Goal: Use online tool/utility: Utilize a website feature to perform a specific function

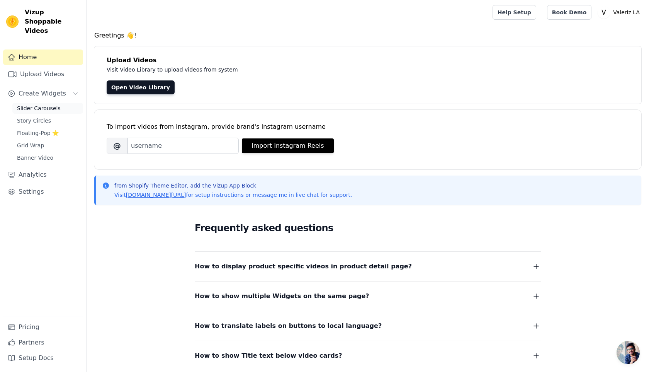
click at [50, 104] on span "Slider Carousels" at bounding box center [39, 108] width 44 height 8
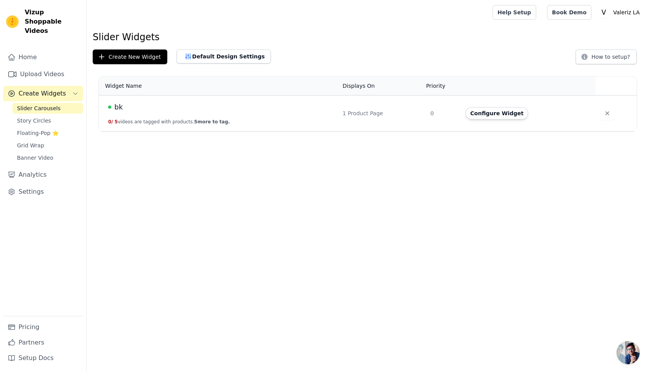
click at [236, 95] on th "Widget Name" at bounding box center [218, 86] width 239 height 19
click at [486, 115] on button "Configure Widget" at bounding box center [497, 113] width 63 height 12
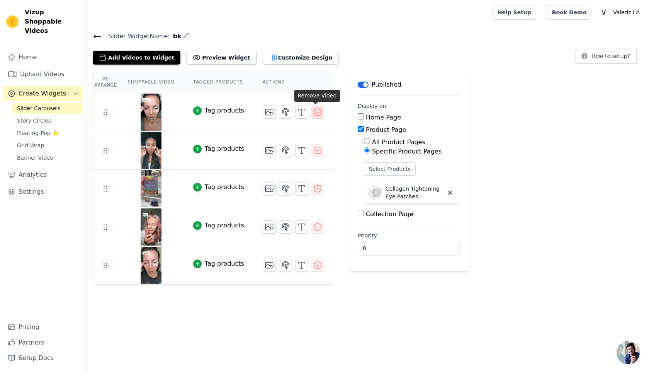
click at [315, 116] on icon "button" at bounding box center [317, 111] width 9 height 9
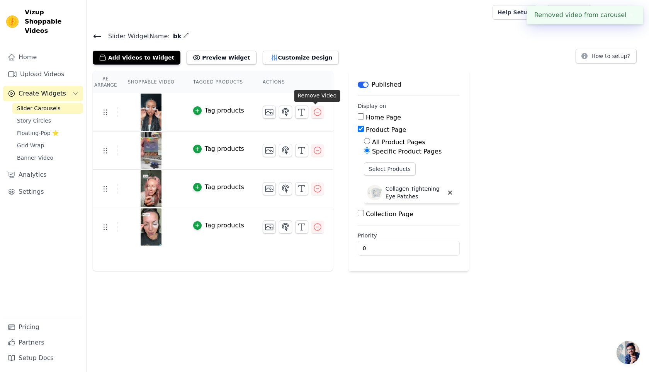
click at [315, 116] on icon "button" at bounding box center [317, 111] width 9 height 9
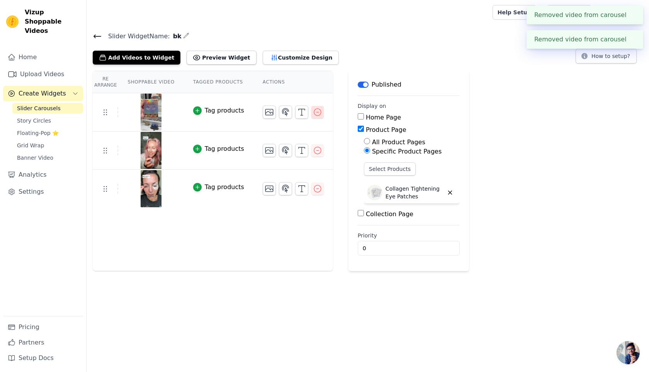
click at [314, 116] on icon "button" at bounding box center [317, 111] width 9 height 9
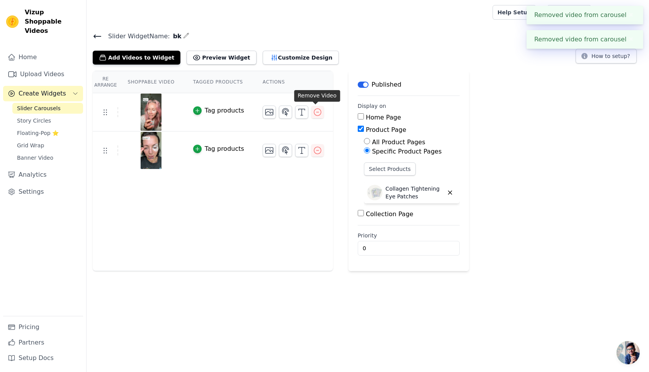
click at [314, 116] on icon "button" at bounding box center [317, 111] width 9 height 9
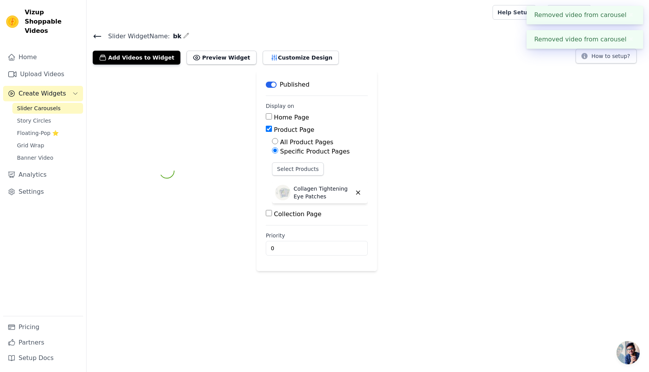
click at [314, 116] on div "Label Published Display on Home Page Product Page All Product Pages Specific Pr…" at bounding box center [368, 171] width 563 height 200
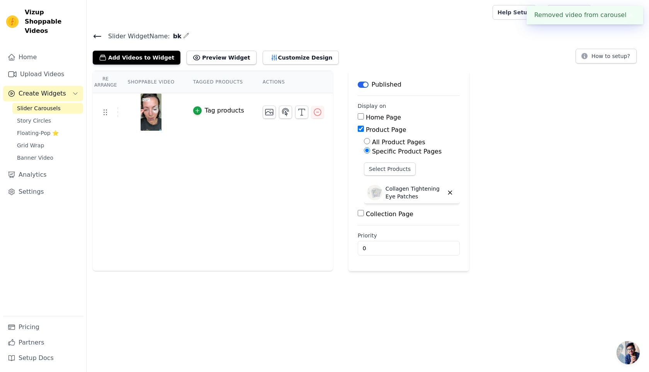
click at [314, 116] on icon "button" at bounding box center [317, 111] width 9 height 9
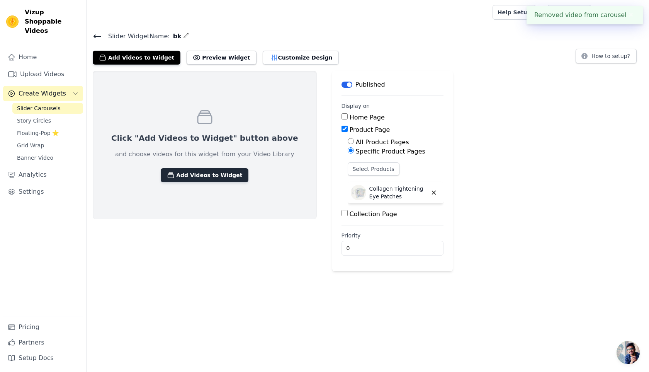
click at [193, 175] on button "Add Videos to Widget" at bounding box center [205, 175] width 88 height 14
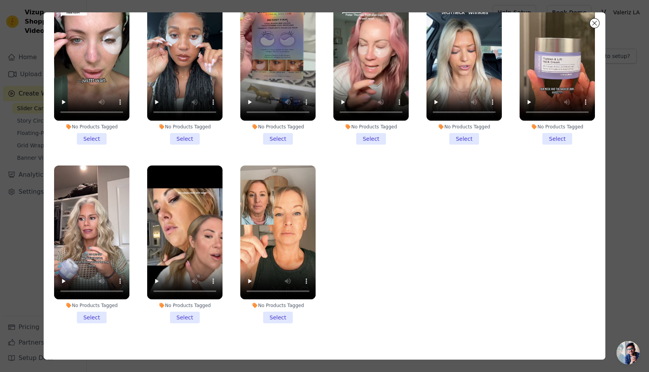
scroll to position [67, 0]
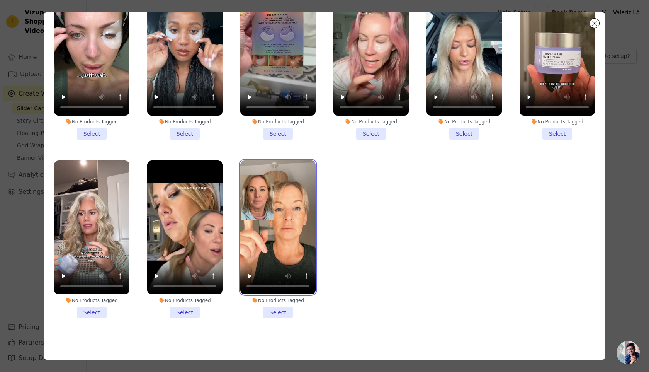
click at [272, 213] on video at bounding box center [277, 227] width 75 height 134
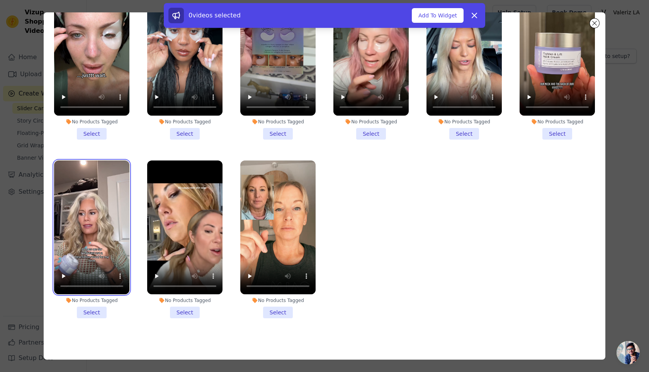
click at [119, 202] on video at bounding box center [91, 227] width 75 height 134
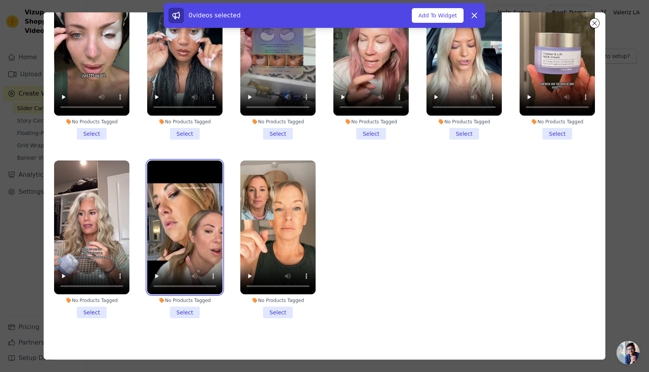
click at [173, 209] on video at bounding box center [184, 227] width 75 height 134
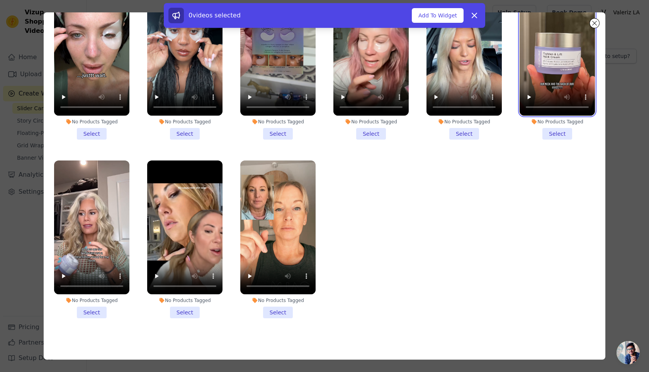
click at [542, 53] on video at bounding box center [557, 48] width 75 height 134
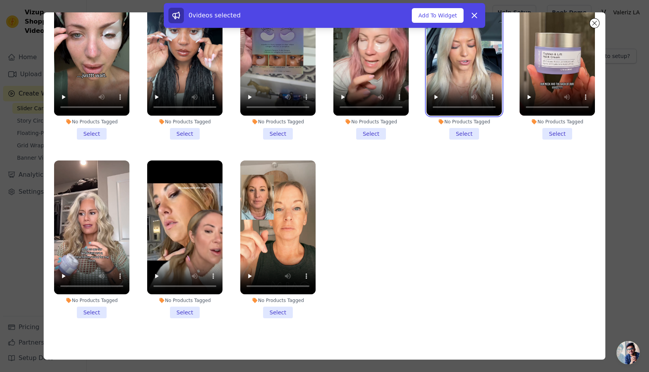
click at [467, 53] on video at bounding box center [464, 48] width 75 height 134
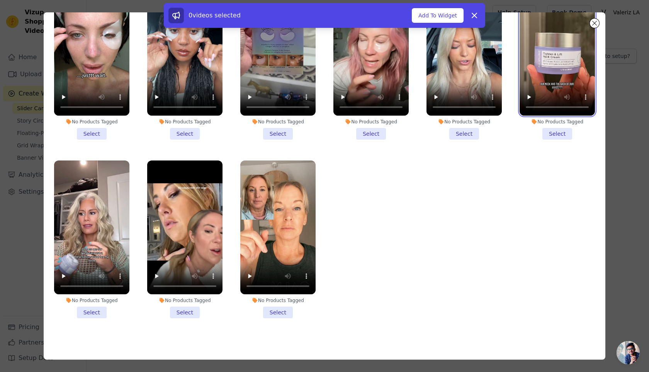
click at [581, 66] on video at bounding box center [557, 48] width 75 height 134
click at [280, 319] on div "No Products Tagged Select" at bounding box center [278, 239] width 84 height 167
click at [281, 314] on li "No Products Tagged Select" at bounding box center [277, 239] width 75 height 158
click at [0, 0] on input "No Products Tagged Select" at bounding box center [0, 0] width 0 height 0
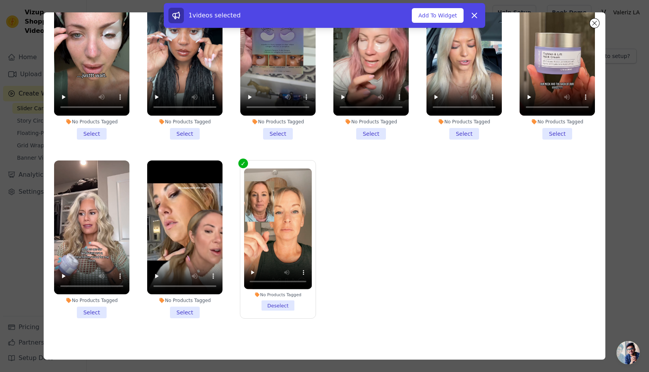
click at [570, 131] on li "No Products Tagged Select" at bounding box center [557, 60] width 75 height 158
click at [0, 0] on input "No Products Tagged Select" at bounding box center [0, 0] width 0 height 0
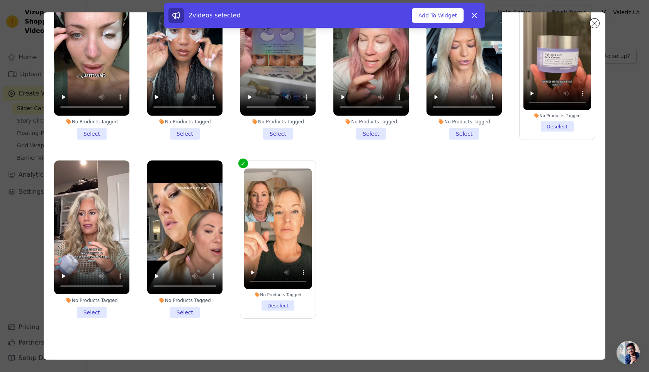
click at [474, 139] on label "No Products Tagged Select" at bounding box center [464, 60] width 76 height 159
click at [0, 0] on input "No Products Tagged Select" at bounding box center [0, 0] width 0 height 0
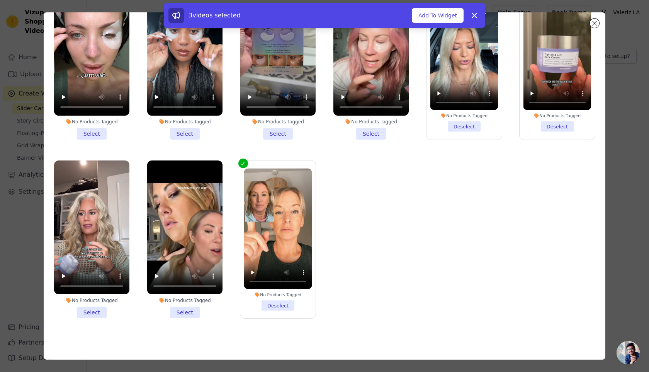
click at [98, 300] on div "No Products Tagged" at bounding box center [91, 300] width 75 height 6
click at [0, 0] on input "No Products Tagged Select" at bounding box center [0, 0] width 0 height 0
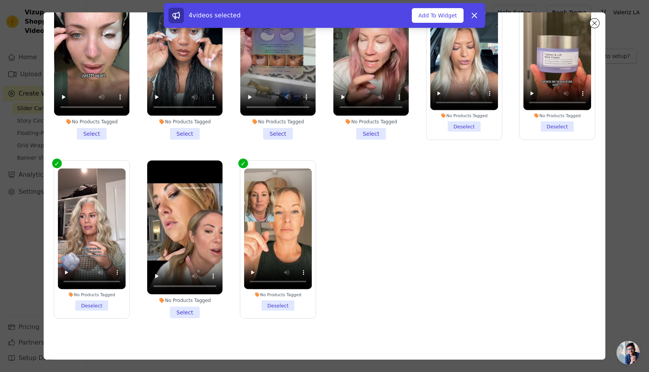
click at [181, 303] on li "No Products Tagged Select" at bounding box center [184, 239] width 75 height 158
click at [0, 0] on input "No Products Tagged Select" at bounding box center [0, 0] width 0 height 0
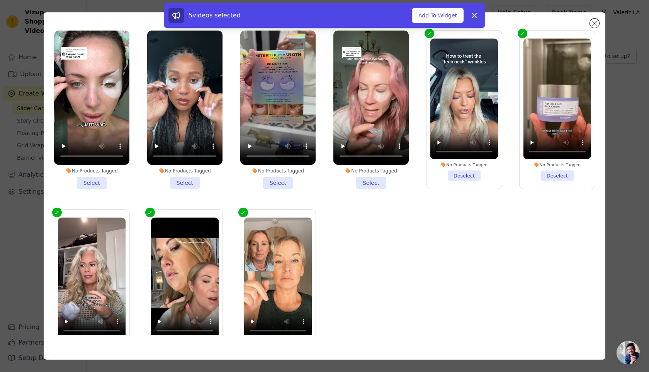
scroll to position [131, 0]
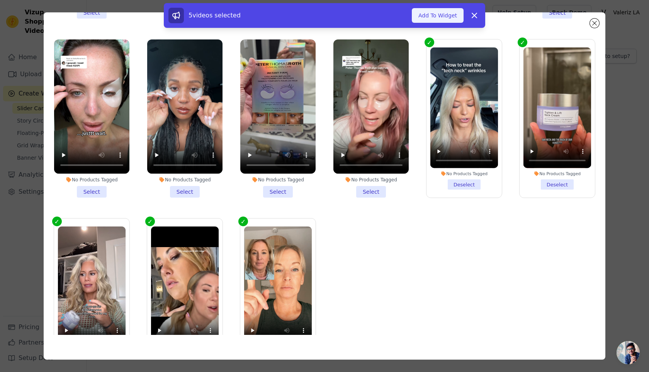
click at [441, 20] on button "Add To Widget" at bounding box center [438, 15] width 52 height 15
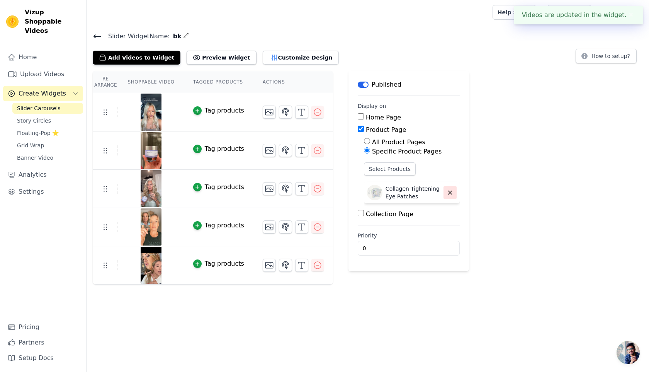
click at [448, 196] on button "button" at bounding box center [450, 192] width 13 height 13
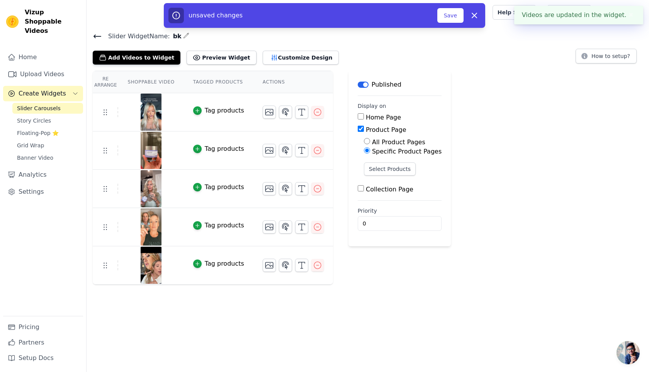
click at [383, 161] on div "All Product Pages Specific Product Pages Select Products" at bounding box center [400, 160] width 84 height 44
click at [388, 170] on button "Select Products" at bounding box center [390, 168] width 52 height 13
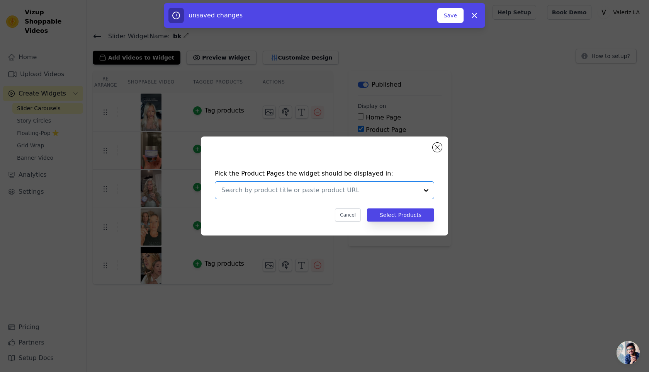
click at [364, 189] on input "text" at bounding box center [319, 190] width 197 height 9
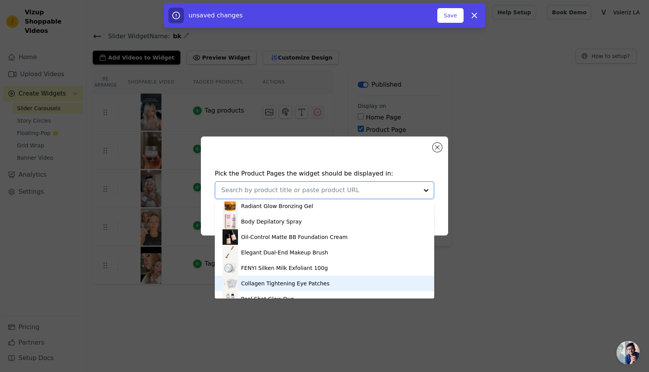
scroll to position [152, 0]
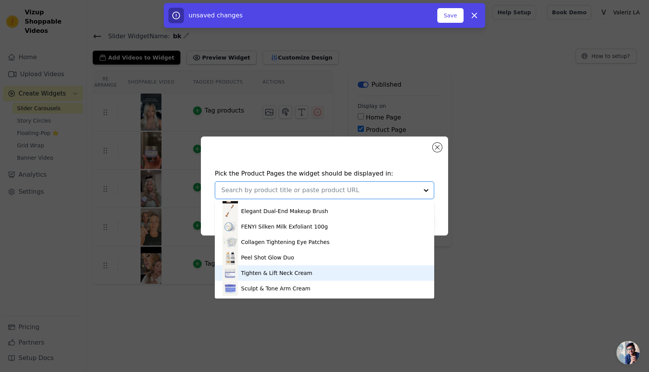
click at [283, 272] on div "Tighten & Lift Neck Cream" at bounding box center [276, 273] width 71 height 8
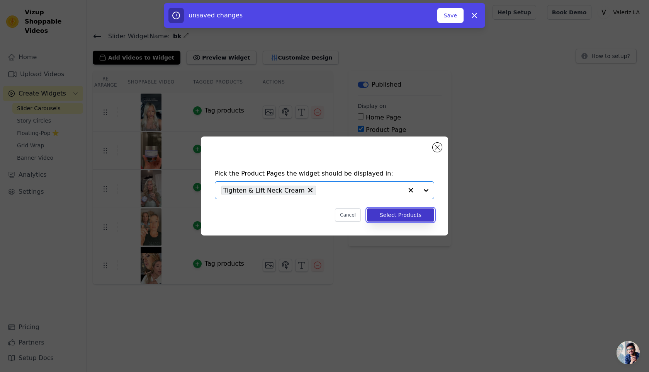
click at [423, 216] on button "Select Products" at bounding box center [400, 214] width 67 height 13
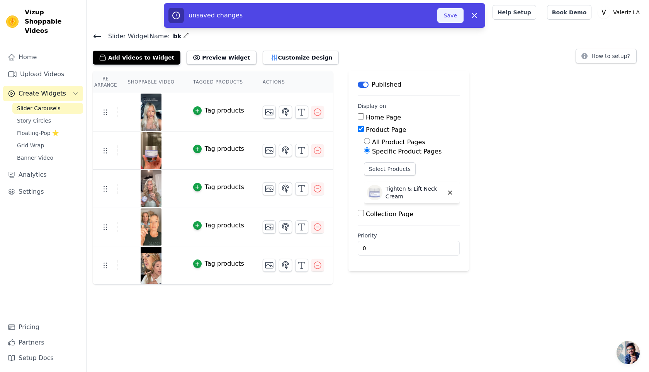
click at [459, 14] on button "Save" at bounding box center [451, 15] width 26 height 15
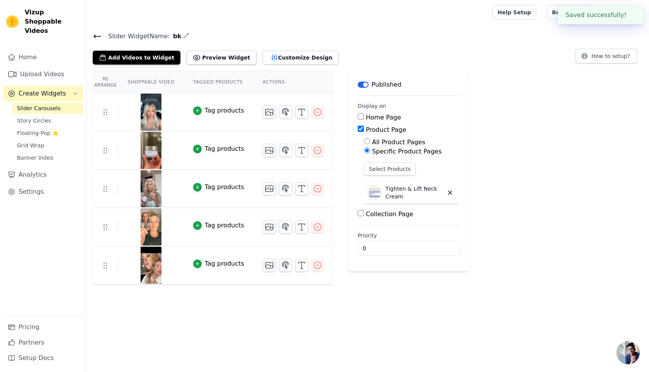
click at [459, 14] on div at bounding box center [288, 12] width 391 height 25
click at [150, 266] on img at bounding box center [151, 265] width 22 height 37
click at [205, 59] on button "Preview Widget" at bounding box center [222, 58] width 70 height 14
